Goal: Transaction & Acquisition: Purchase product/service

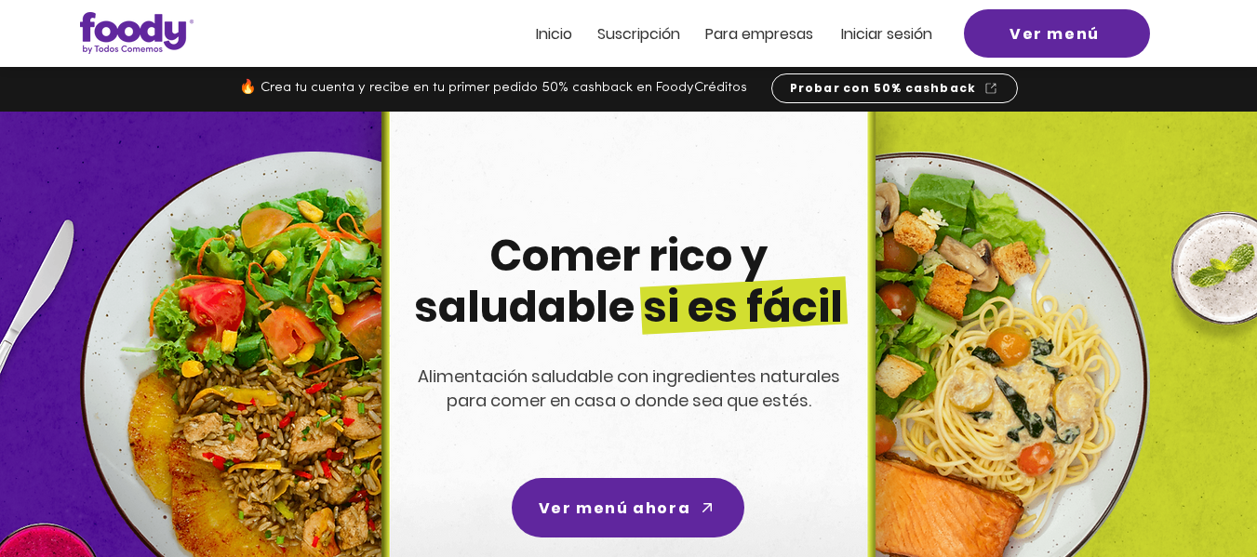
click at [566, 39] on span "Inicio" at bounding box center [554, 33] width 36 height 21
click at [887, 36] on span "Iniciar sesión" at bounding box center [886, 33] width 91 height 21
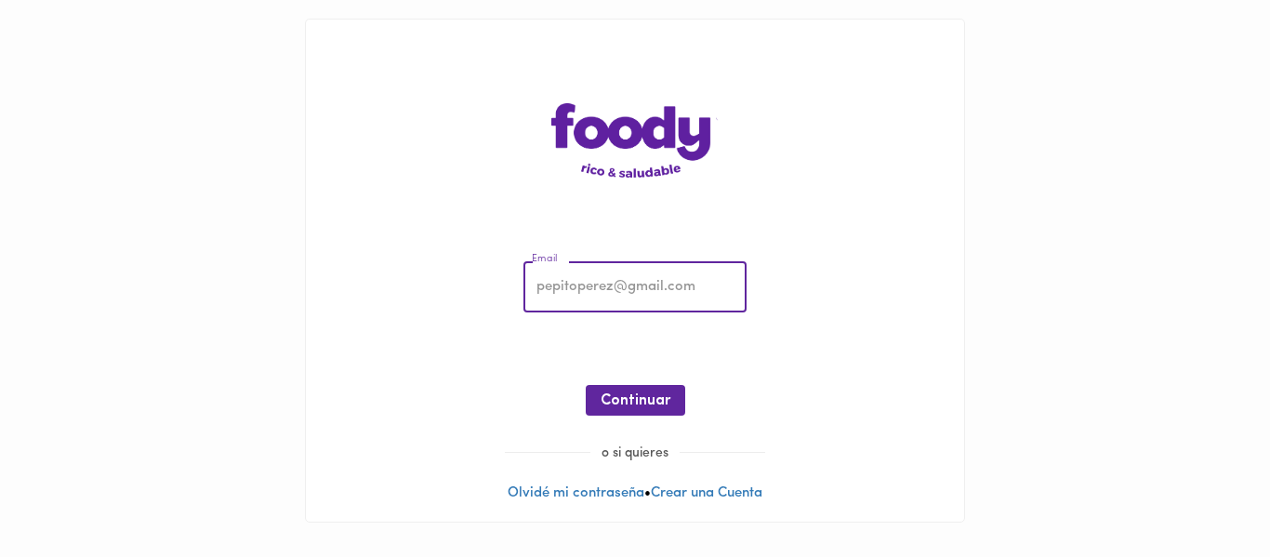
click at [595, 285] on input "email" at bounding box center [635, 287] width 223 height 51
type input "[EMAIL_ADDRESS][DOMAIN_NAME]"
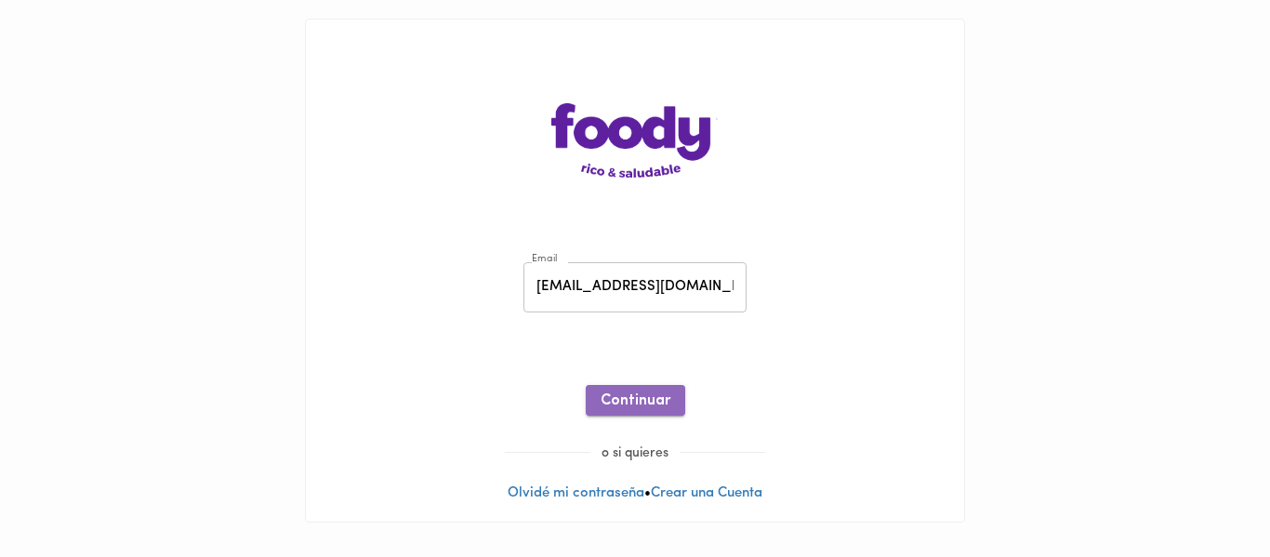
click at [674, 405] on button "Continuar" at bounding box center [636, 400] width 100 height 31
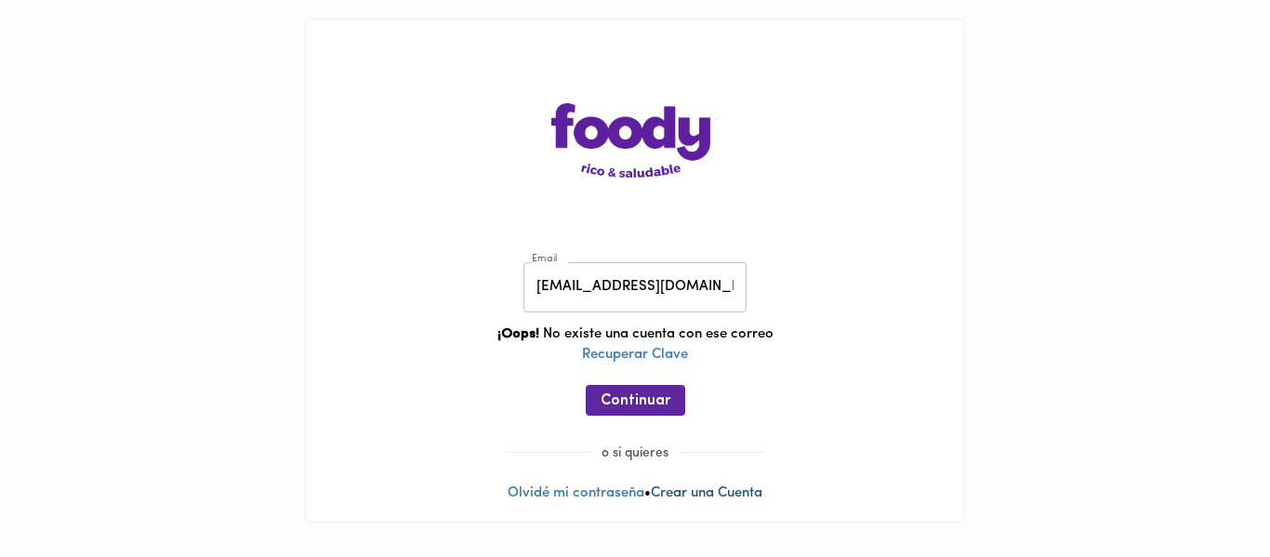
click at [741, 498] on link "Crear una Cuenta" at bounding box center [707, 493] width 112 height 14
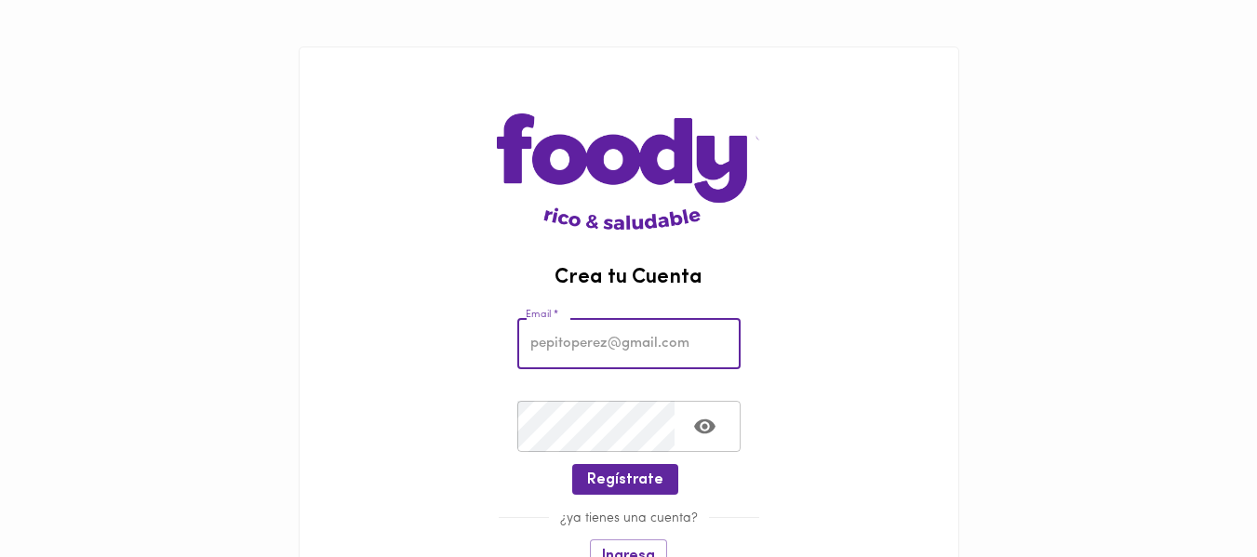
click at [635, 346] on input "email" at bounding box center [628, 343] width 223 height 51
type input "[EMAIL_ADDRESS][DOMAIN_NAME]"
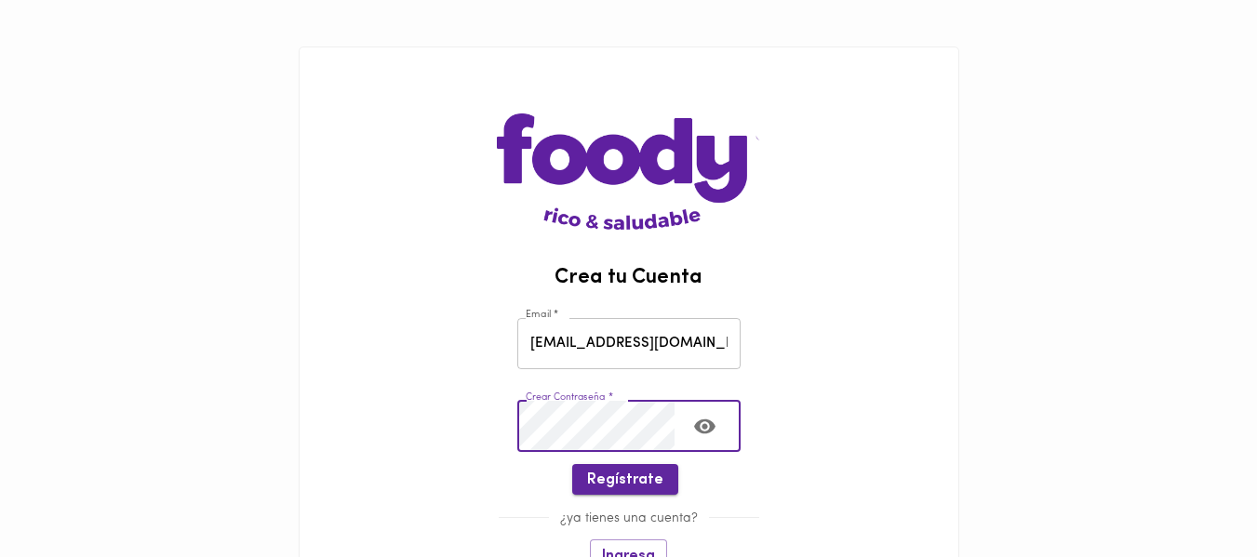
click at [658, 486] on span "Regístrate" at bounding box center [625, 481] width 76 height 18
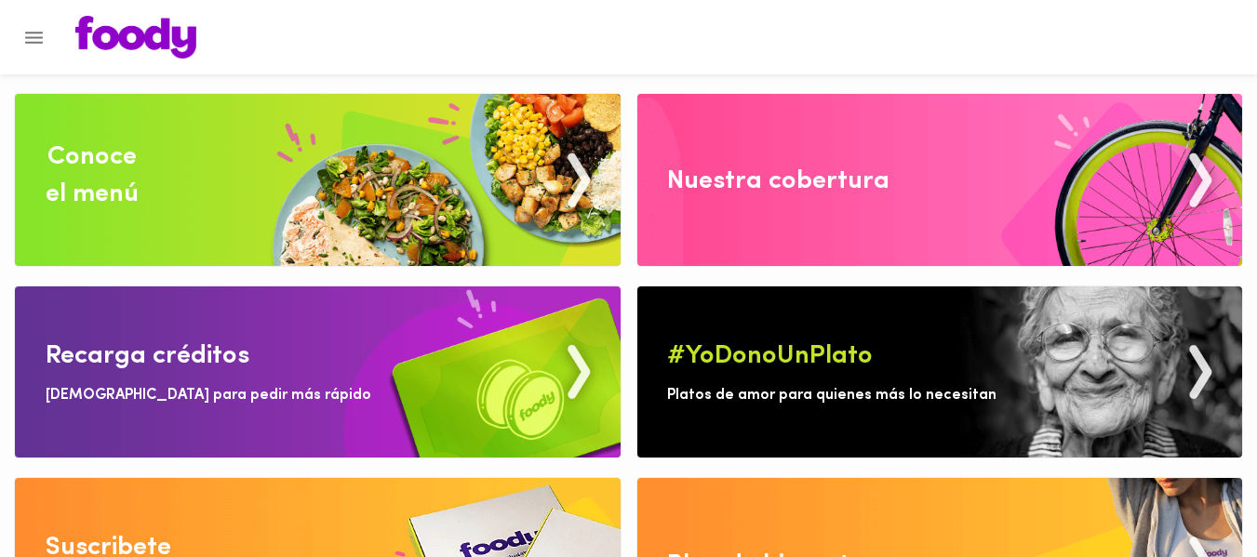
click at [93, 155] on div "Conoce el menú" at bounding box center [92, 176] width 93 height 74
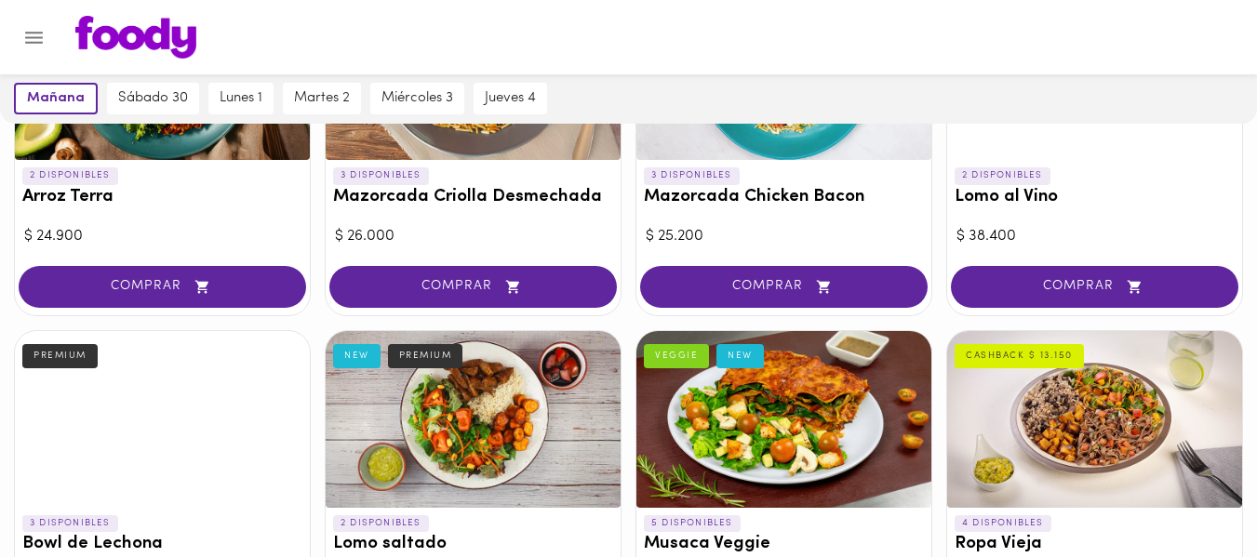
scroll to position [372, 0]
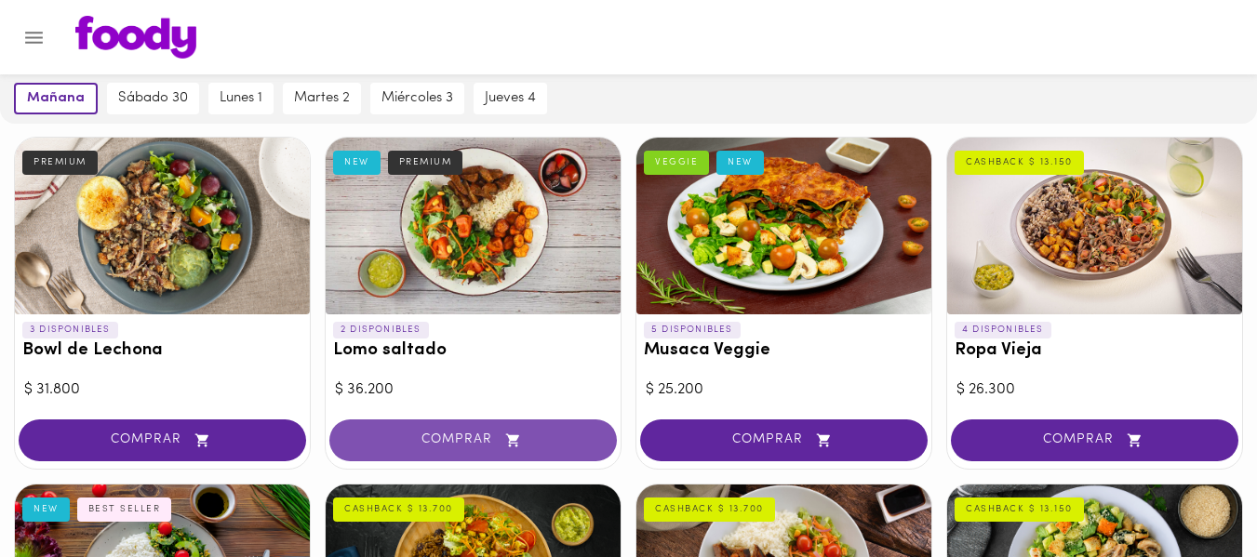
click at [466, 439] on span "COMPRAR" at bounding box center [472, 440] width 241 height 16
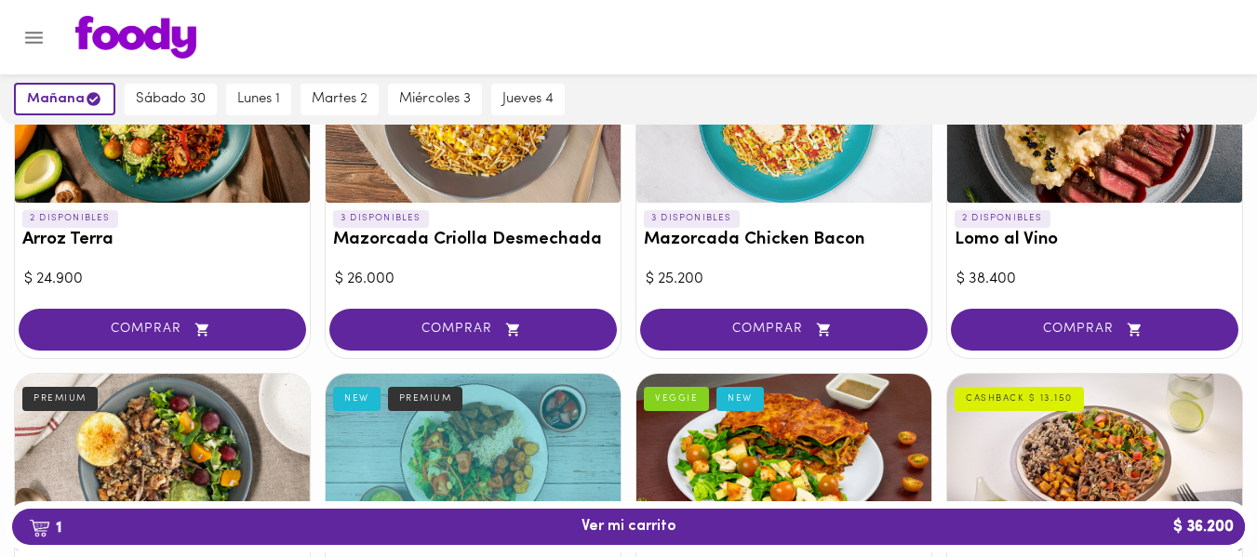
scroll to position [558, 0]
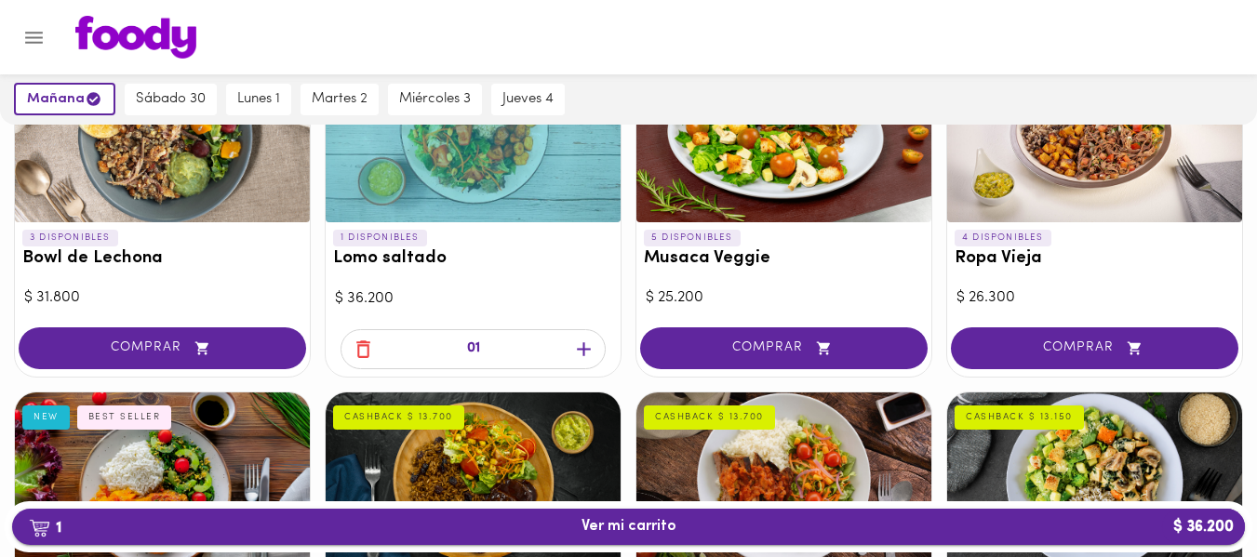
click at [632, 523] on span "1 Ver mi carrito $ 36.200" at bounding box center [628, 527] width 95 height 18
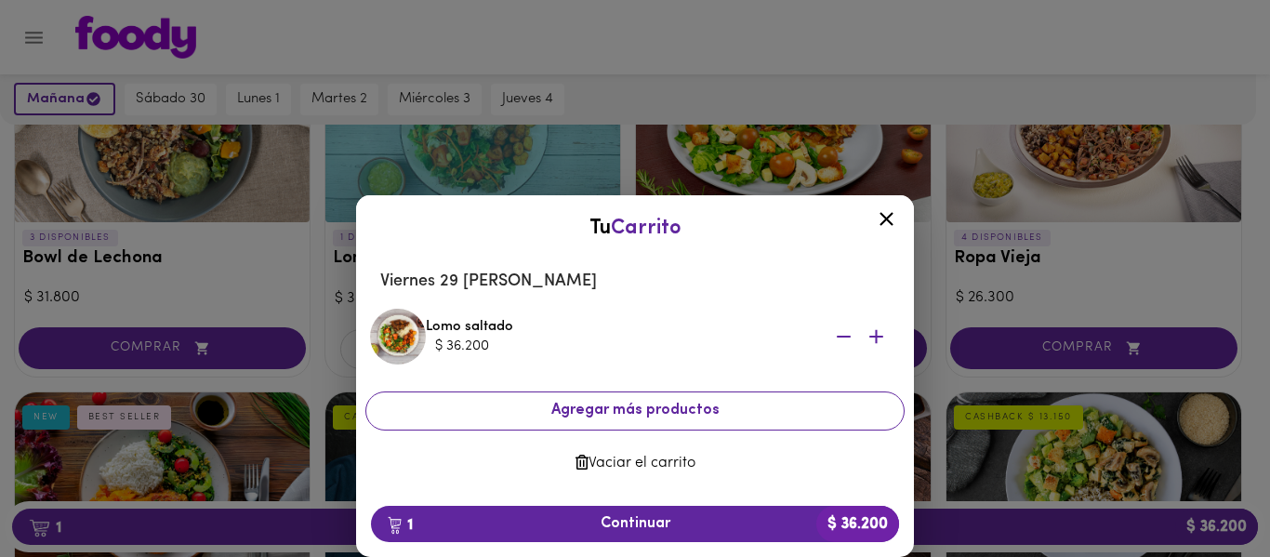
click at [664, 416] on span "Agregar más productos" at bounding box center [635, 411] width 508 height 18
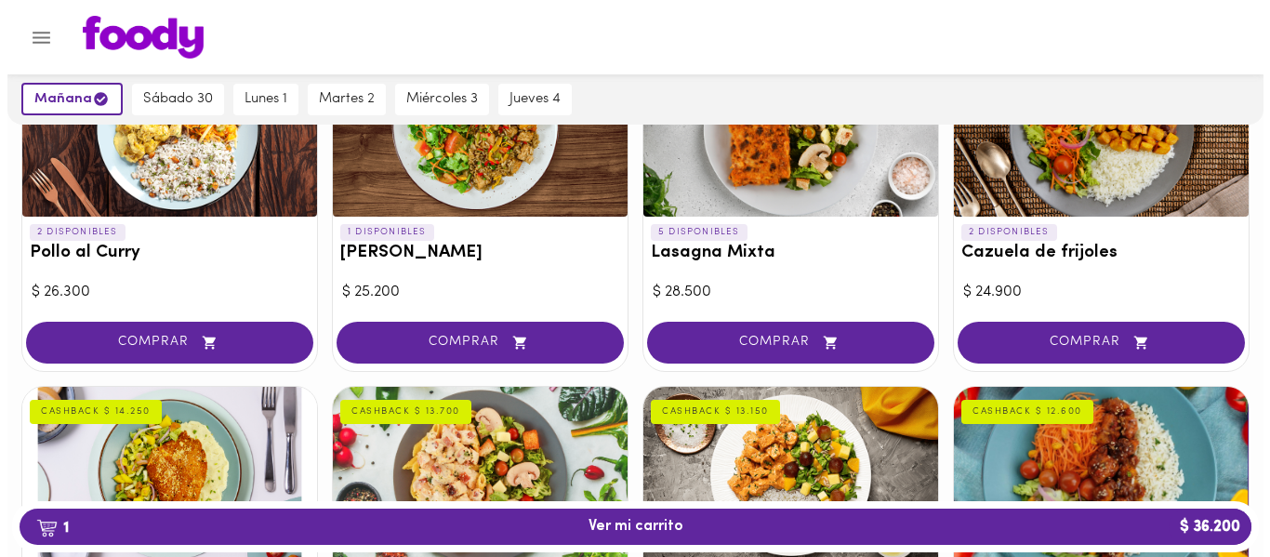
scroll to position [1302, 0]
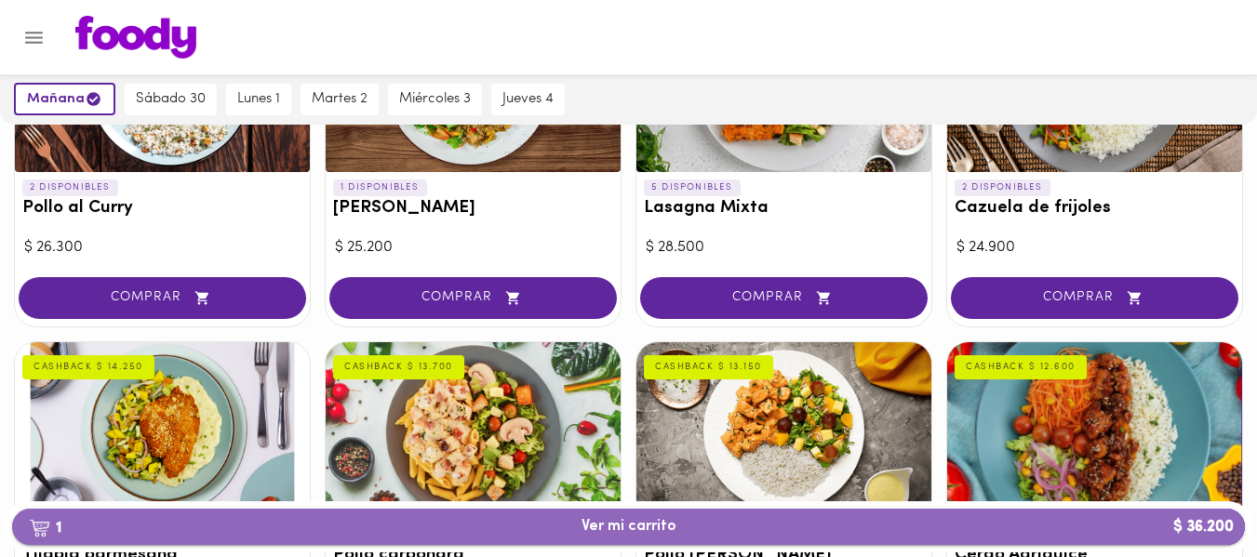
click at [669, 525] on span "1 Ver mi carrito $ 36.200" at bounding box center [628, 527] width 95 height 18
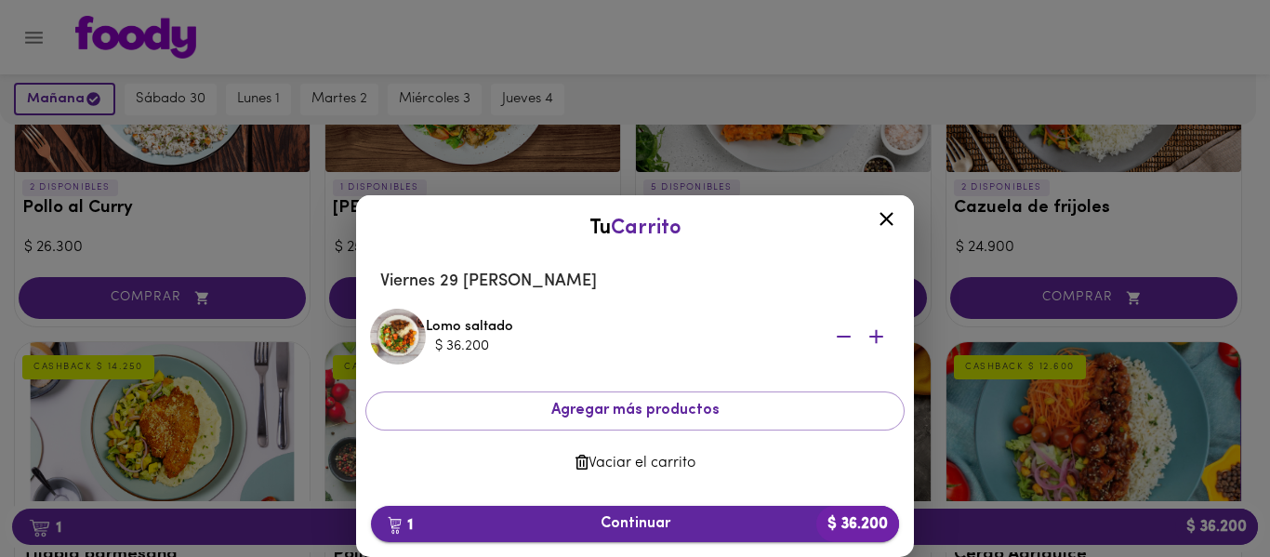
click at [676, 528] on span "1 Continuar $ 36.200" at bounding box center [635, 524] width 499 height 18
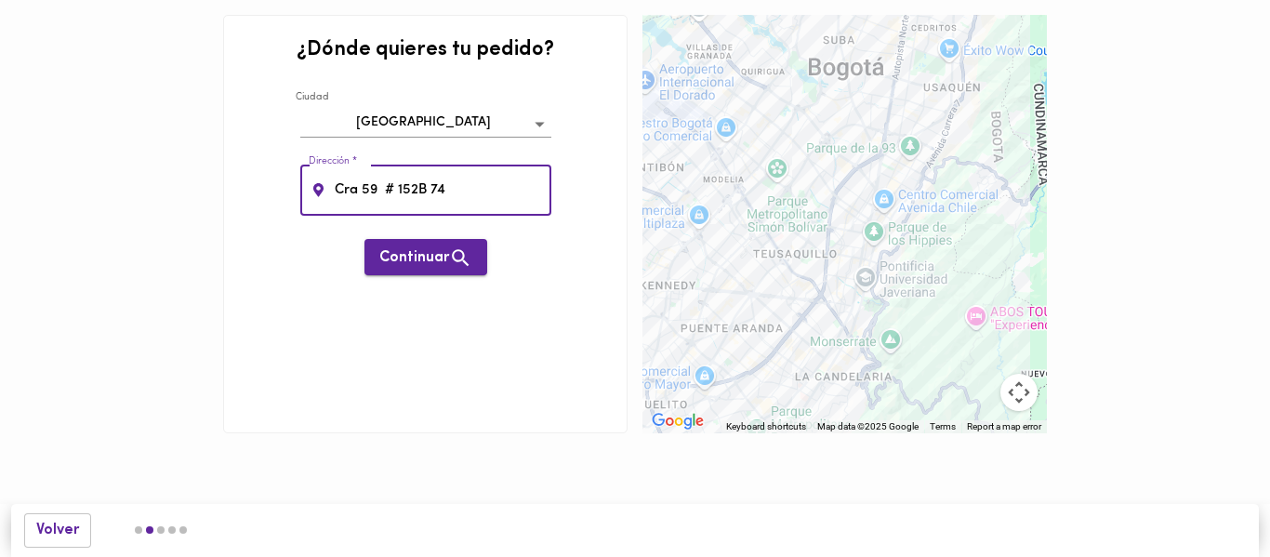
type input "Cra 59 # 152B 74"
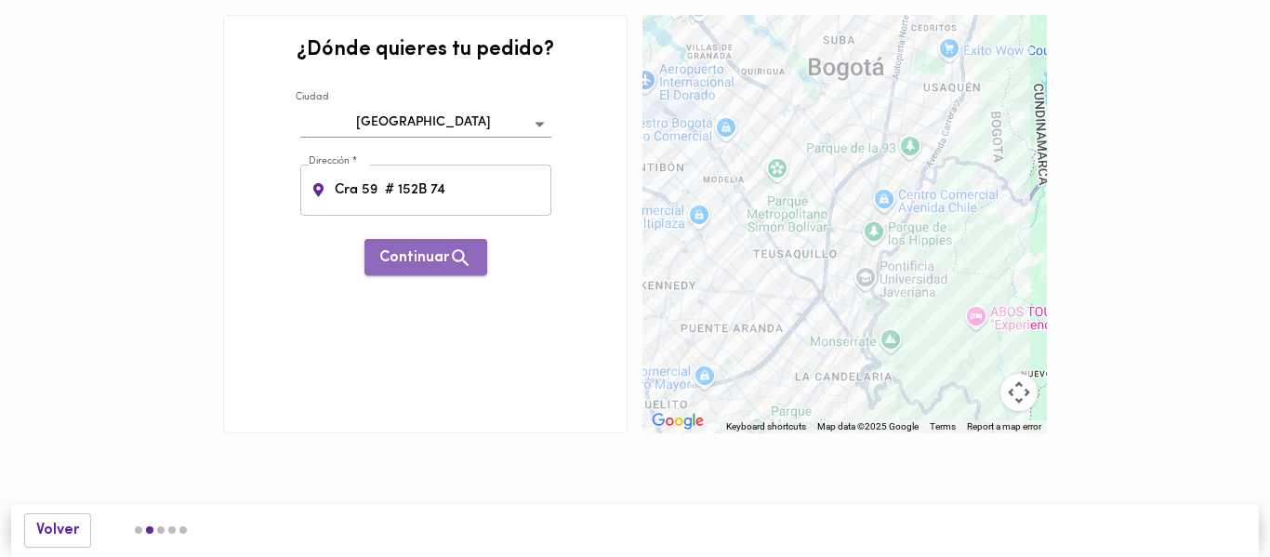
click at [405, 267] on span "Continuar" at bounding box center [425, 257] width 93 height 23
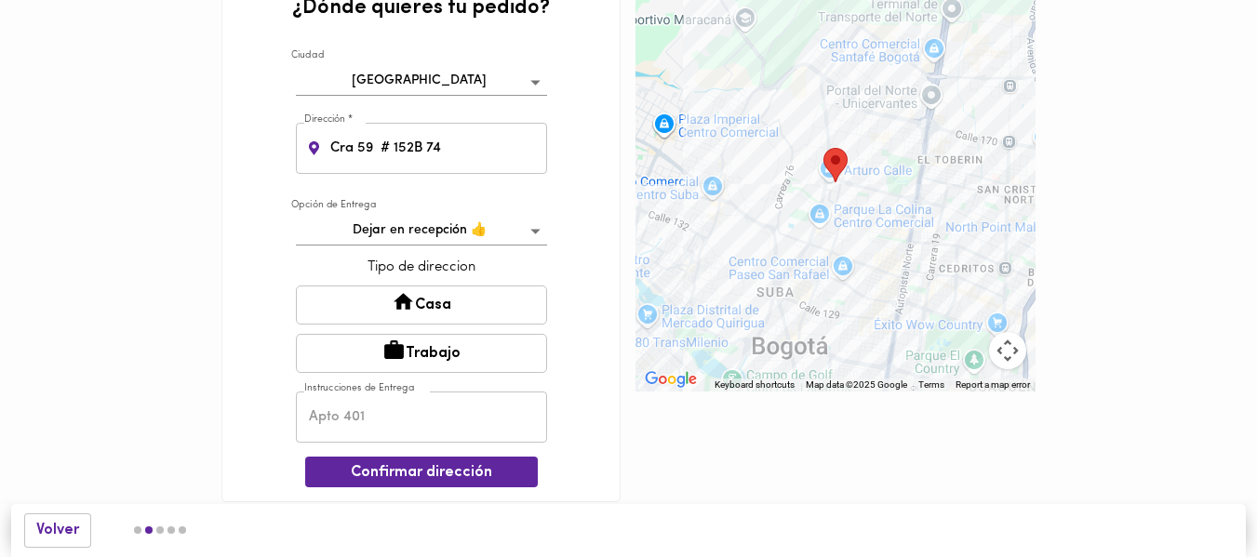
scroll to position [43, 0]
click at [438, 352] on button "Trabajo" at bounding box center [421, 352] width 251 height 39
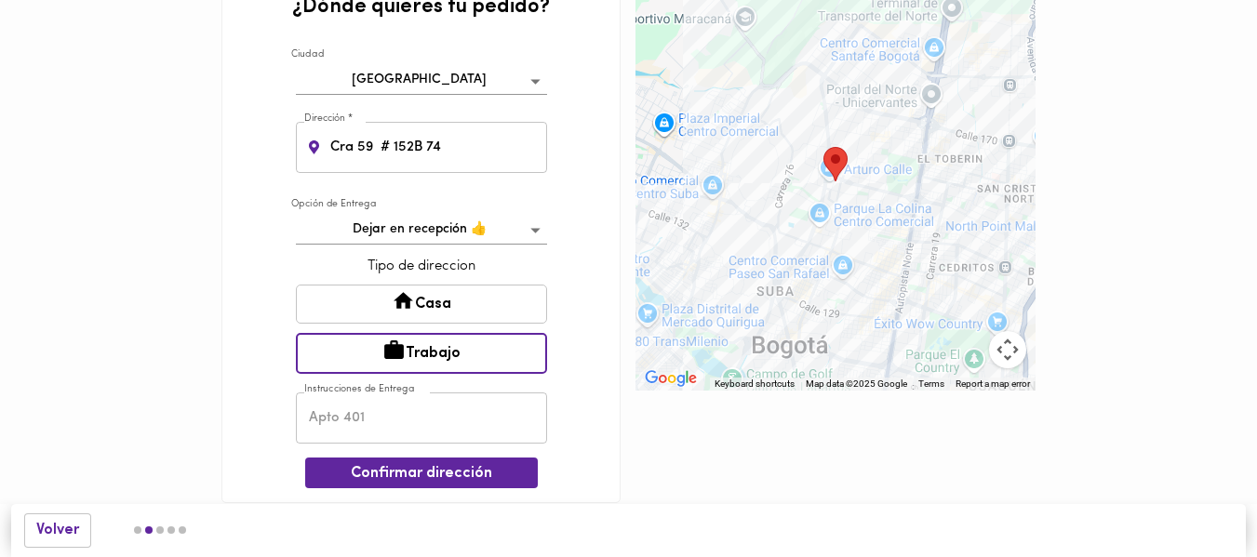
click at [379, 419] on input "text" at bounding box center [421, 417] width 251 height 51
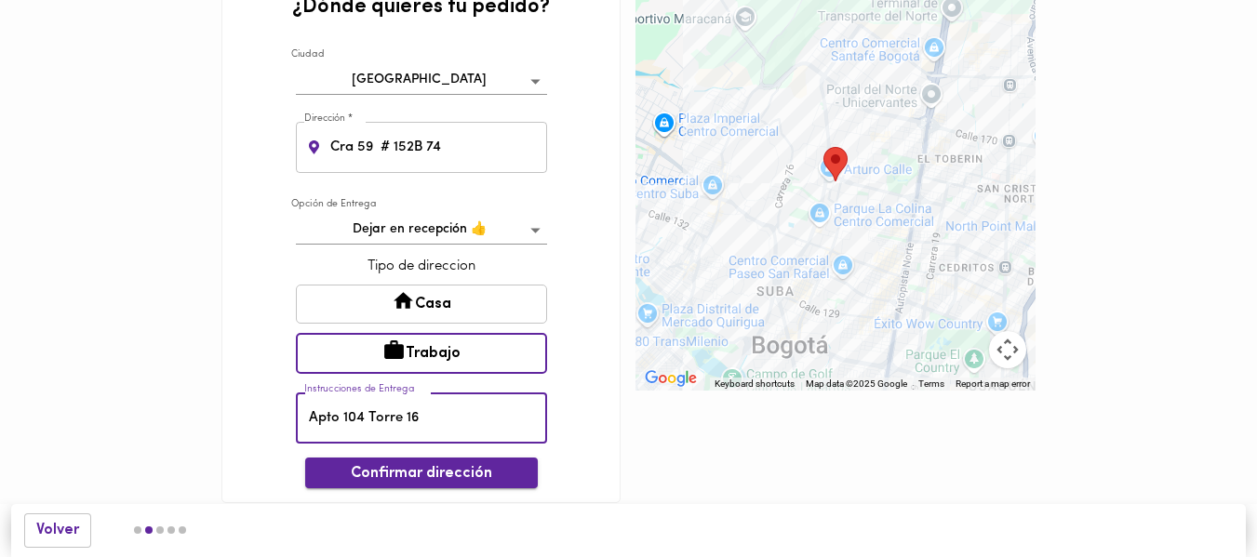
type input "Apto 104 Torre 16"
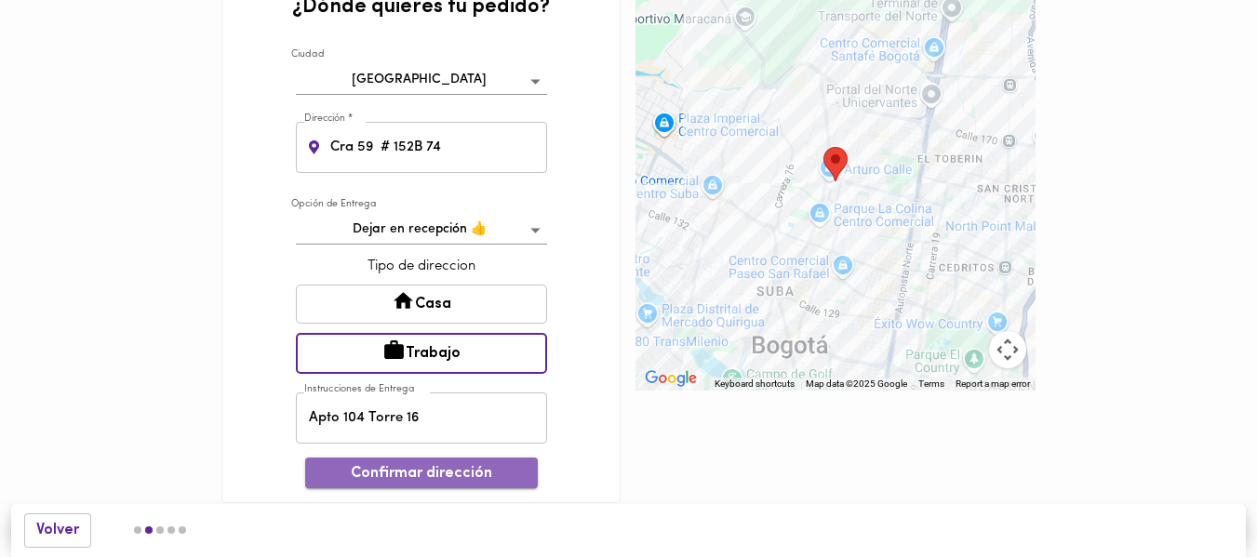
click at [442, 476] on span "Confirmar dirección" at bounding box center [421, 474] width 203 height 18
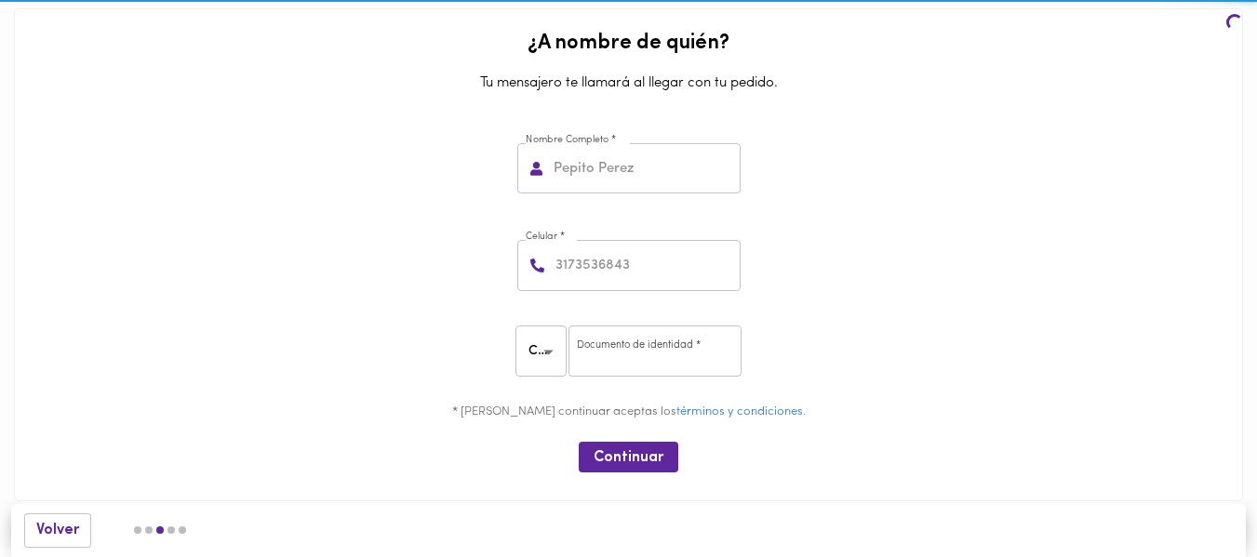
scroll to position [4, 0]
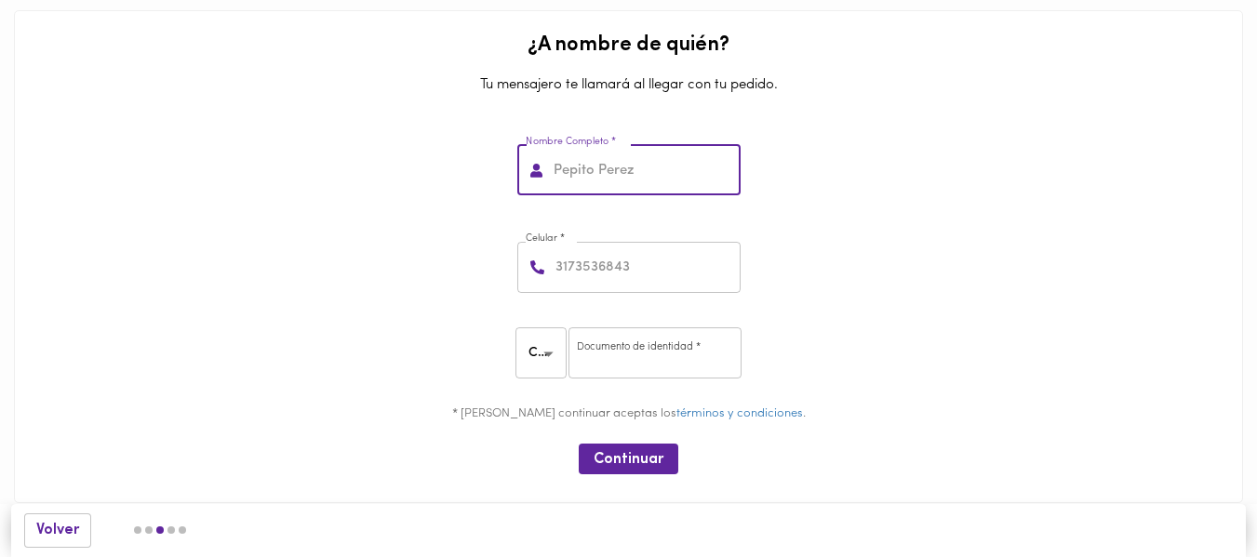
click at [577, 180] on input "text" at bounding box center [645, 170] width 191 height 51
type input "[PERSON_NAME]"
click at [617, 268] on input "number" at bounding box center [646, 267] width 189 height 51
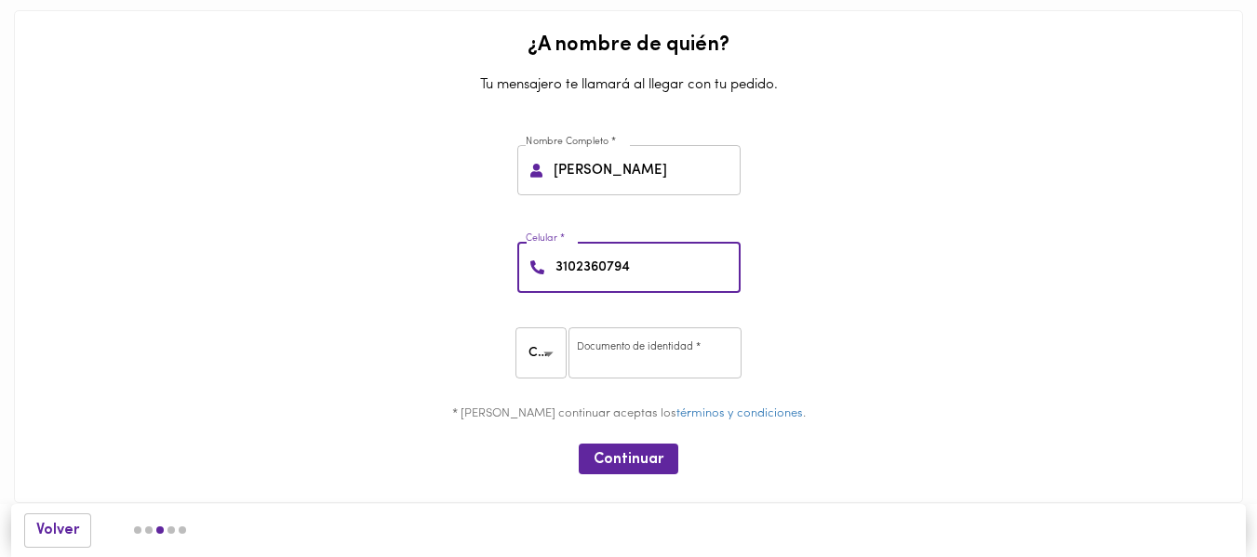
type input "3102360794"
click at [682, 343] on input "number" at bounding box center [654, 352] width 173 height 51
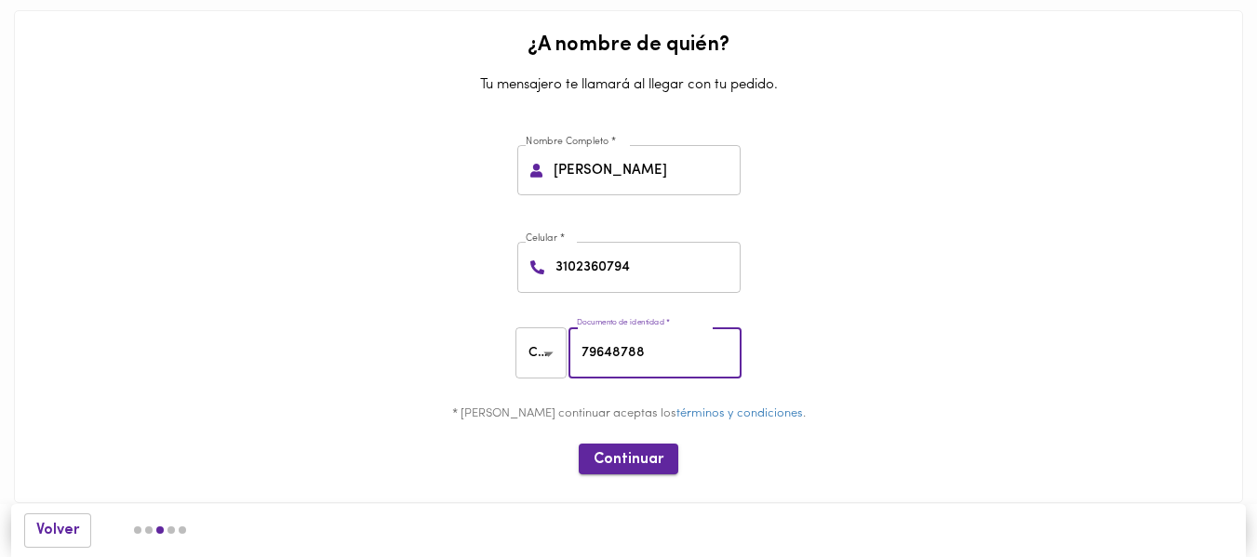
type input "79648788"
click at [653, 459] on span "Continuar" at bounding box center [628, 460] width 70 height 18
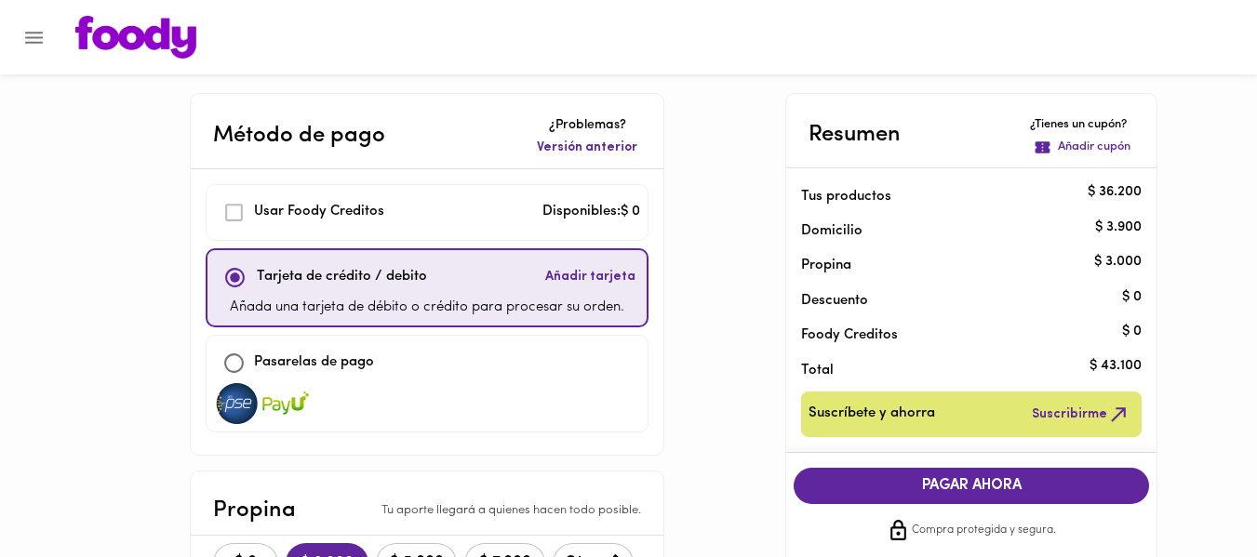
click at [166, 36] on img at bounding box center [135, 37] width 121 height 43
